Goal: Check status

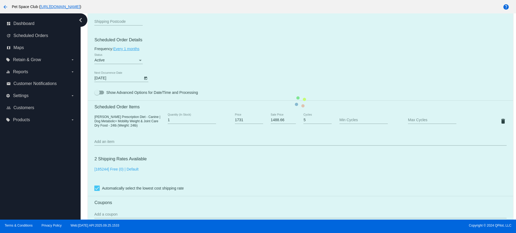
scroll to position [302, 0]
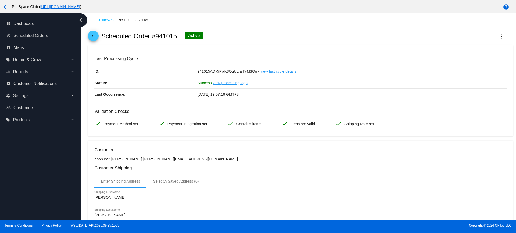
scroll to position [458, 0]
